Goal: Communication & Community: Ask a question

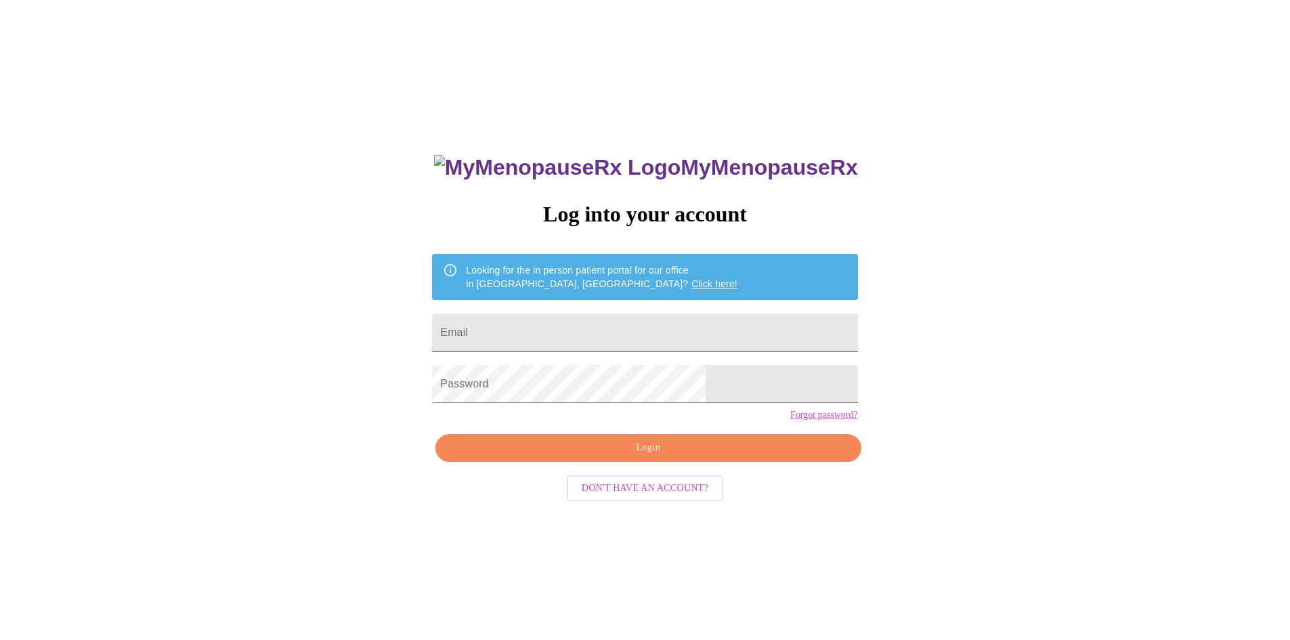
click at [670, 316] on input "Email" at bounding box center [644, 333] width 425 height 38
type input "[EMAIL_ADDRESS][DOMAIN_NAME]"
click at [652, 452] on span "Login" at bounding box center [648, 447] width 394 height 17
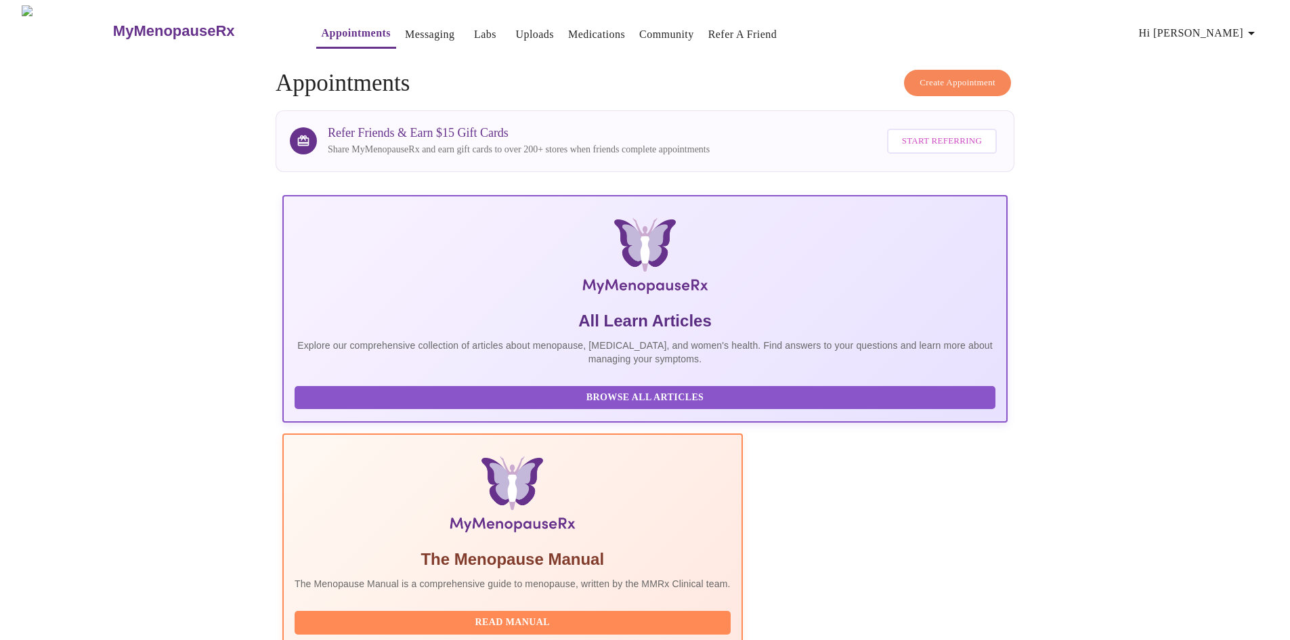
click at [474, 28] on link "Labs" at bounding box center [485, 34] width 22 height 19
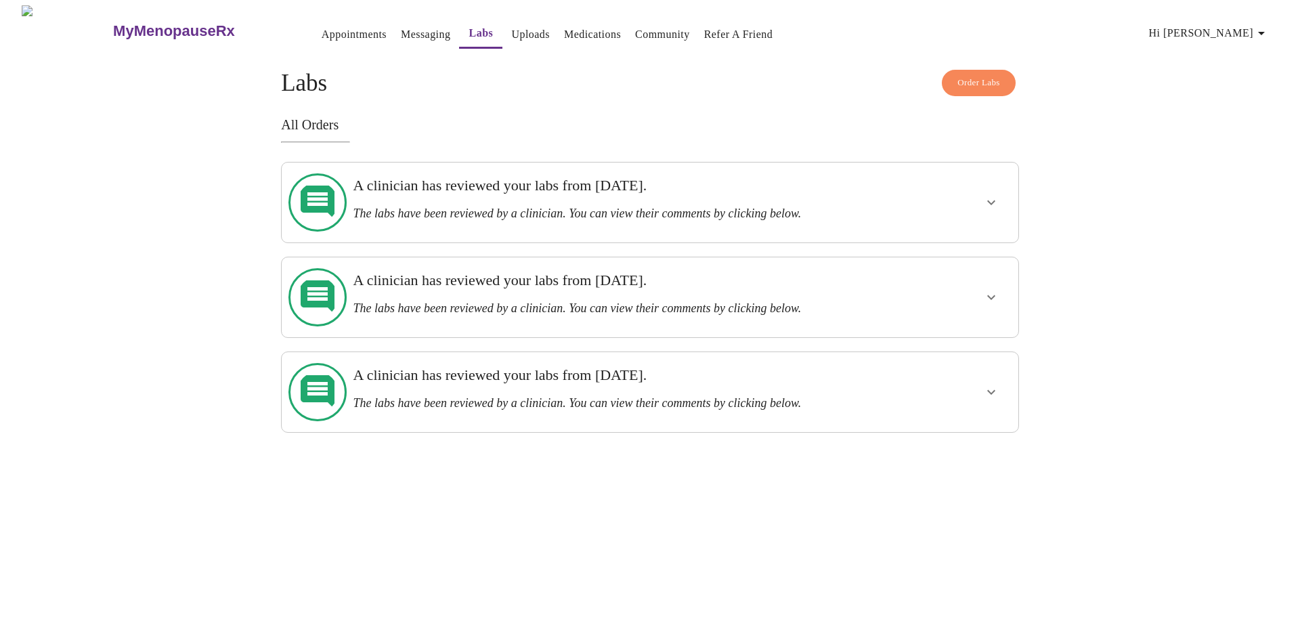
click at [401, 30] on link "Messaging" at bounding box center [425, 34] width 49 height 19
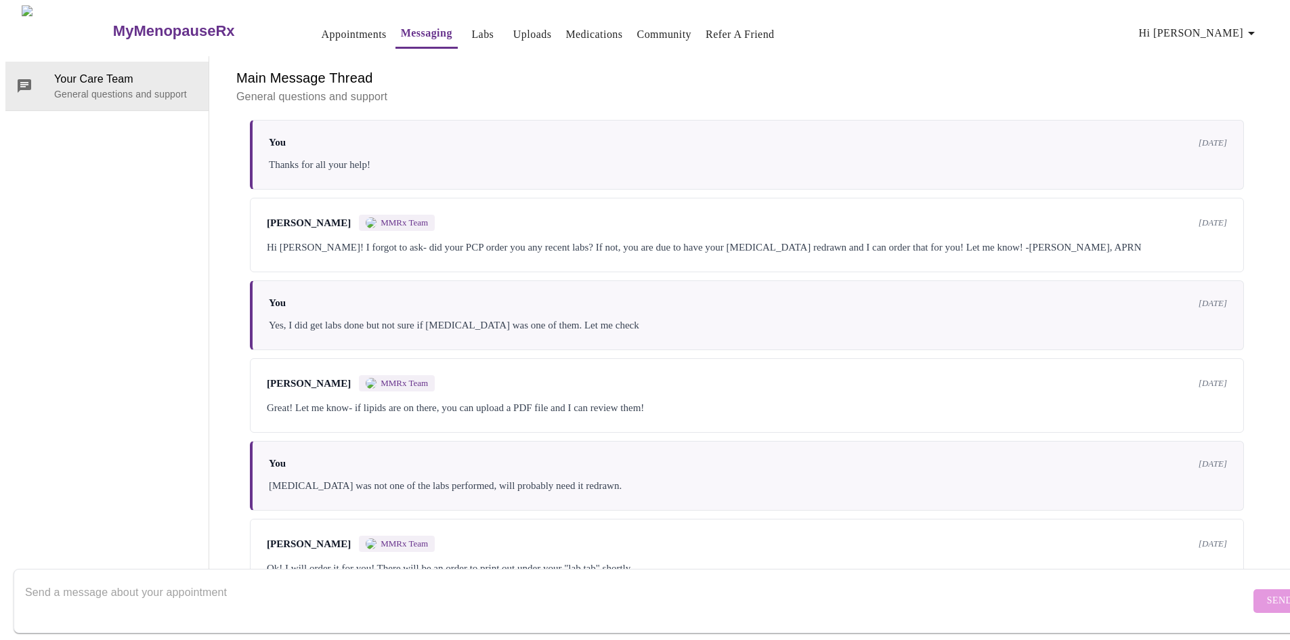
scroll to position [1061, 0]
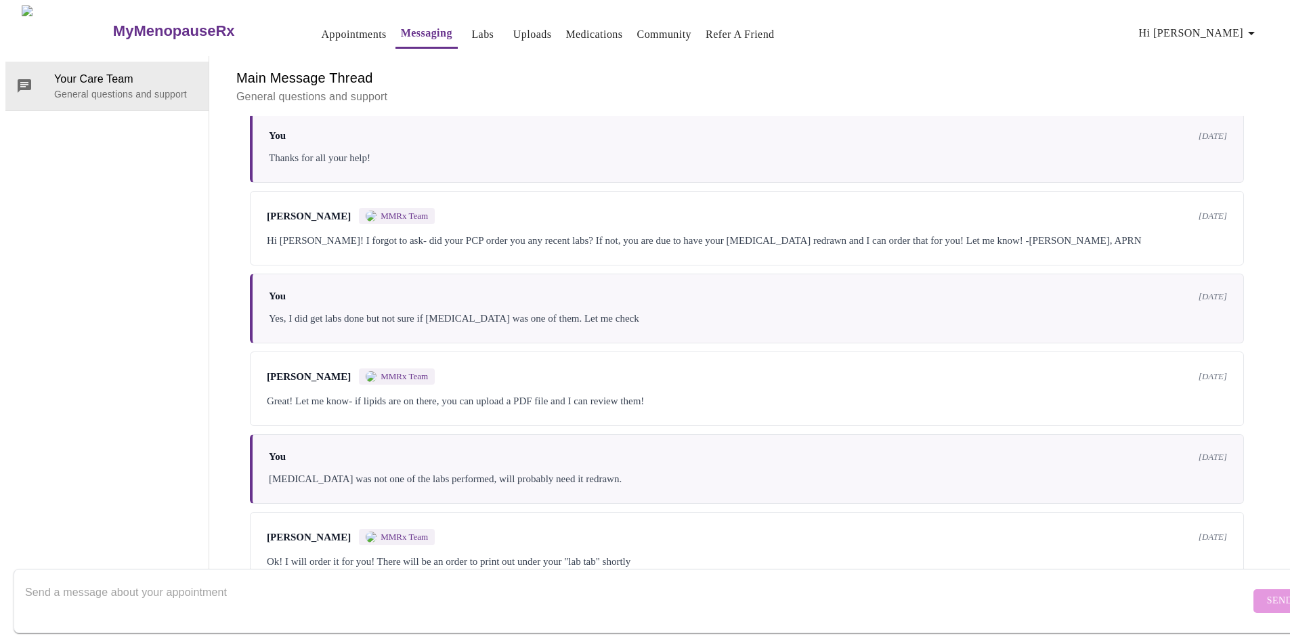
click at [280, 452] on textarea "Send a message about your appointment" at bounding box center [637, 600] width 1225 height 43
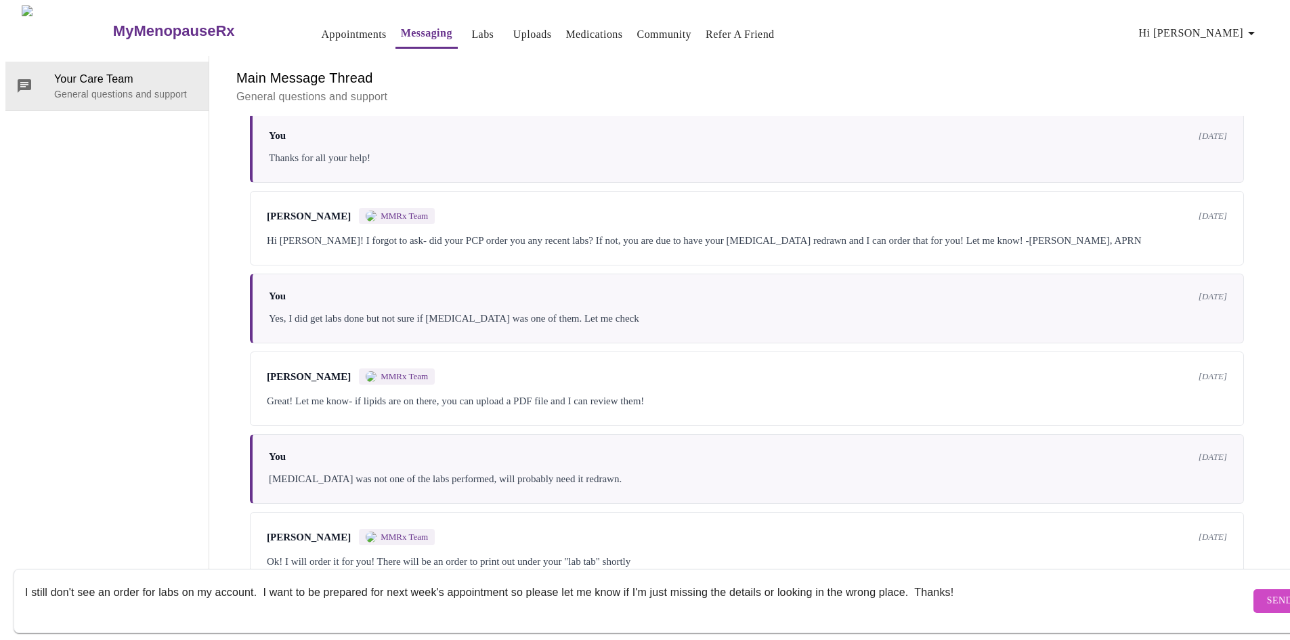
type textarea "I still don't see an order for labs on my account. I want to be prepared for ne…"
click at [1125, 452] on span "Send" at bounding box center [1280, 600] width 26 height 17
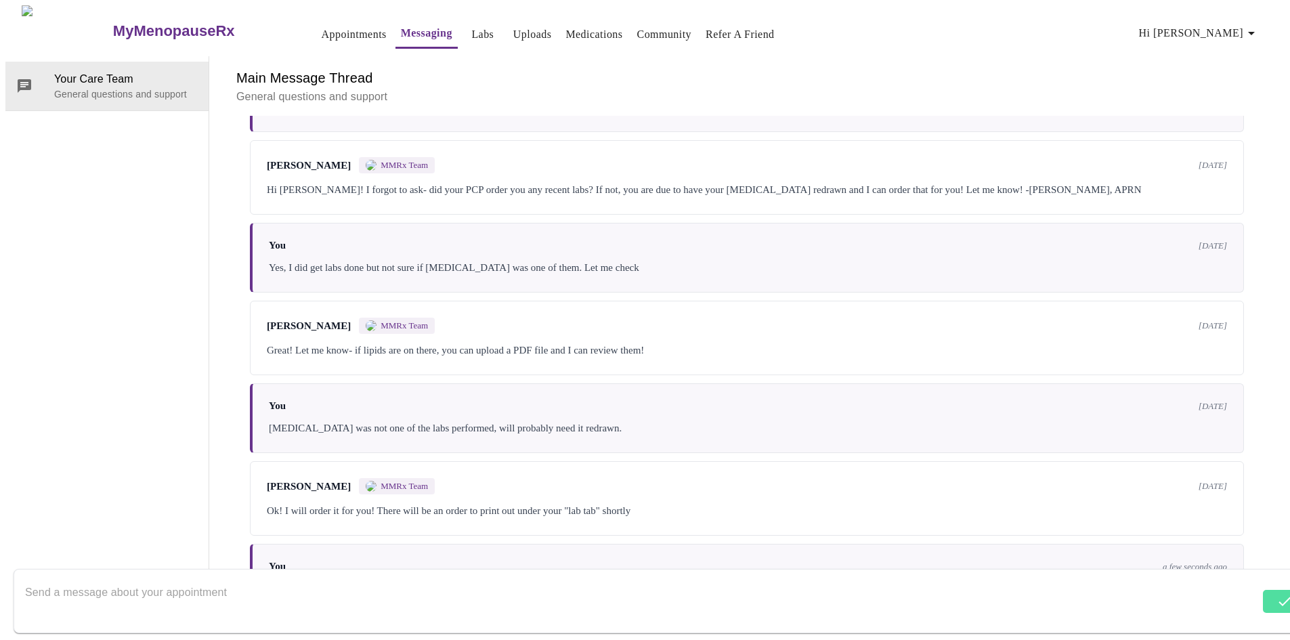
scroll to position [1143, 0]
